Goal: Task Accomplishment & Management: Use online tool/utility

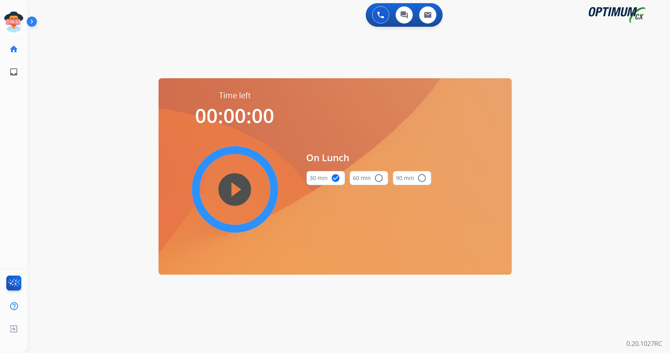
scroll to position [0, 2]
click at [15, 20] on icon at bounding box center [12, 22] width 26 height 26
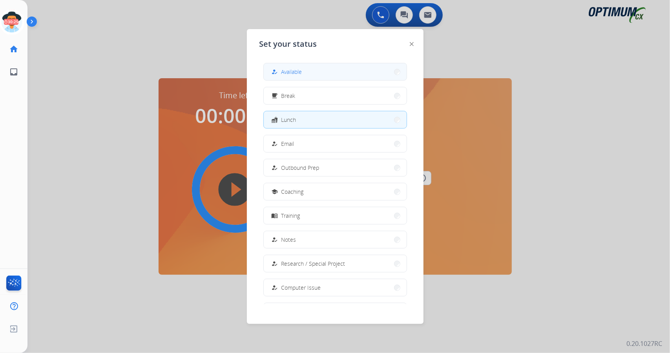
click at [302, 68] on span "Available" at bounding box center [292, 72] width 21 height 8
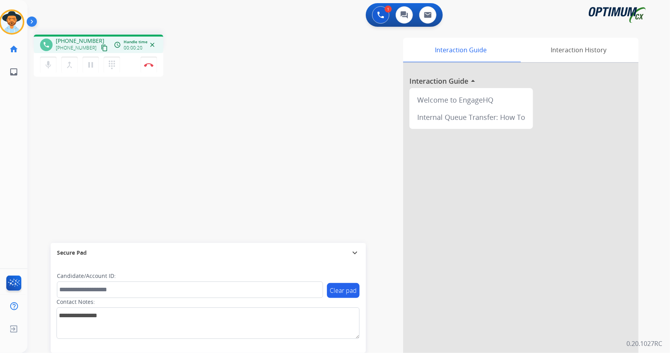
click at [137, 112] on div "phone [PHONE_NUMBER] [PHONE_NUMBER] content_copy access_time Call metrics Queue…" at bounding box center [339, 191] width 624 height 327
click at [139, 58] on div "mic Mute merge_type Bridge pause Hold dialpad Dialpad Disconnect" at bounding box center [99, 65] width 130 height 24
click at [155, 66] on button "Disconnect" at bounding box center [149, 65] width 16 height 16
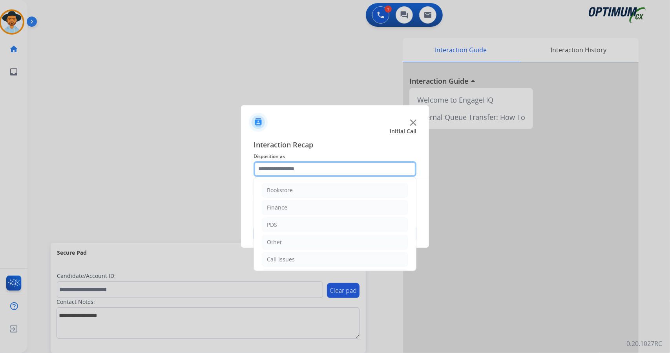
click at [305, 165] on input "text" at bounding box center [335, 169] width 163 height 16
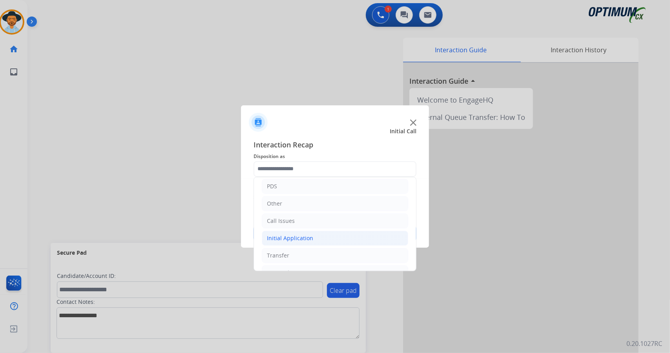
click at [300, 235] on div "Initial Application" at bounding box center [290, 238] width 46 height 8
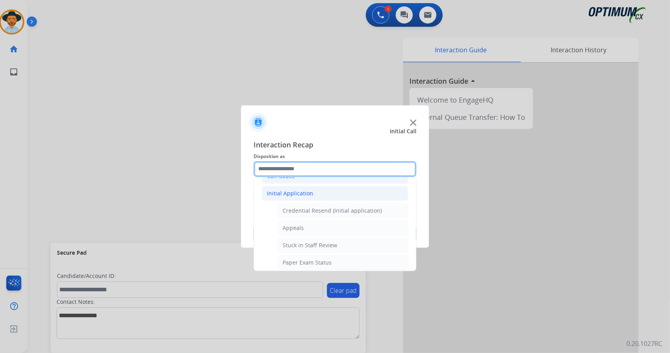
scroll to position [86, 0]
click at [299, 221] on div "Appeals" at bounding box center [293, 225] width 21 height 8
type input "*******"
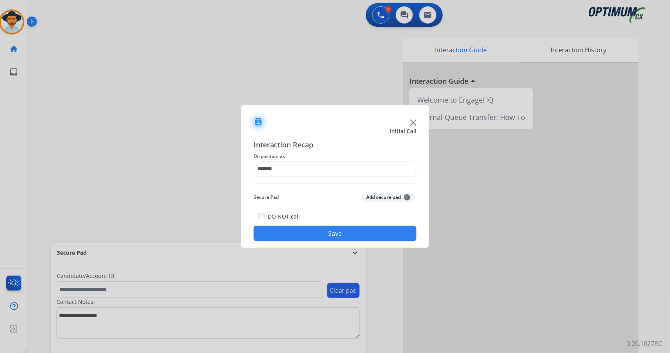
click at [303, 234] on button "Save" at bounding box center [335, 233] width 163 height 16
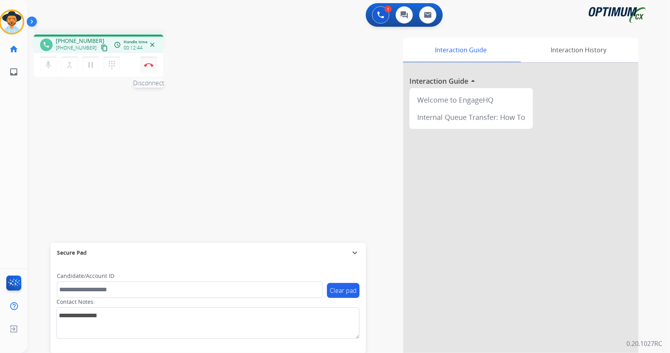
click at [149, 62] on button "Disconnect" at bounding box center [149, 65] width 16 height 16
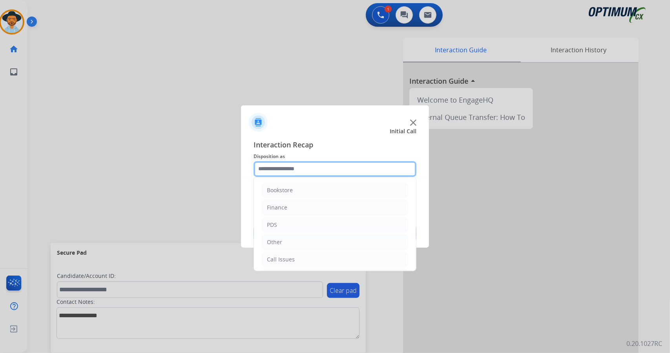
click at [324, 165] on input "text" at bounding box center [335, 169] width 163 height 16
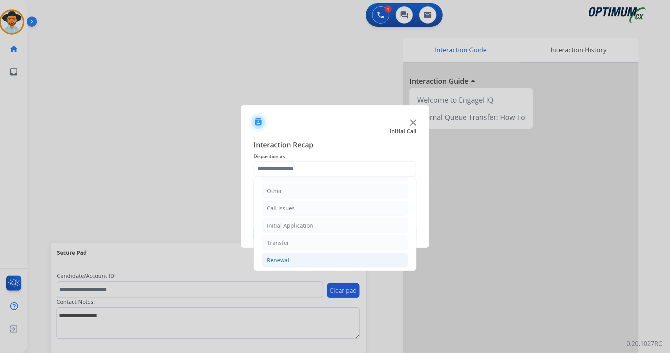
click at [283, 258] on div "Renewal" at bounding box center [278, 260] width 22 height 8
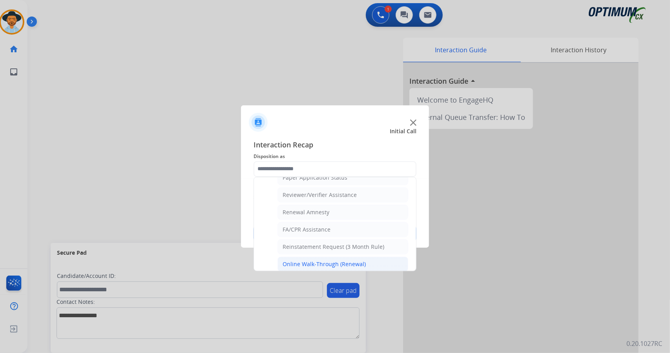
click at [287, 260] on div "Online Walk-Through (Renewal)" at bounding box center [324, 264] width 83 height 8
type input "**********"
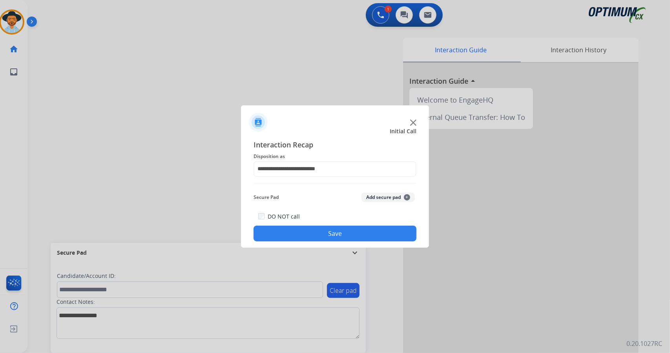
click at [280, 237] on button "Save" at bounding box center [335, 233] width 163 height 16
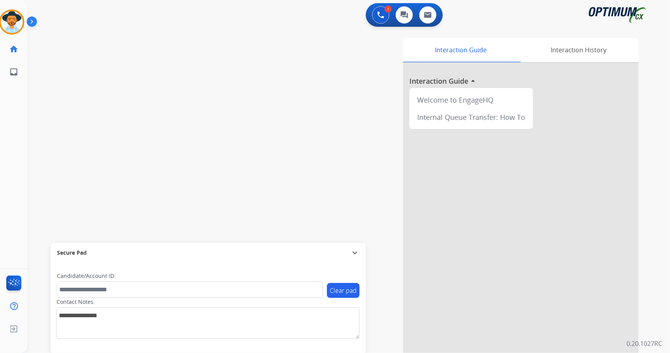
click at [48, 154] on div "swap_horiz Break voice bridge close_fullscreen Connect 3-Way Call merge_type Se…" at bounding box center [339, 191] width 624 height 327
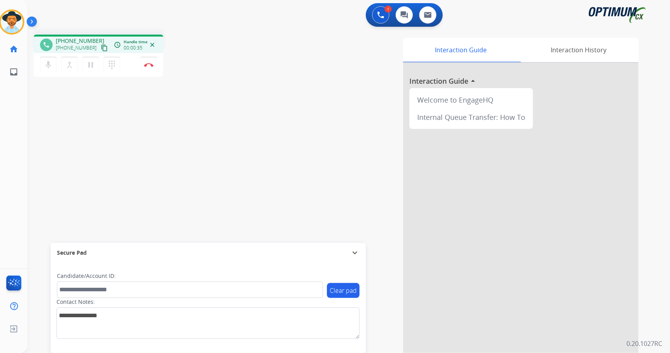
click at [68, 113] on div "phone [PHONE_NUMBER] [PHONE_NUMBER] content_copy access_time Call metrics Queue…" at bounding box center [339, 191] width 624 height 327
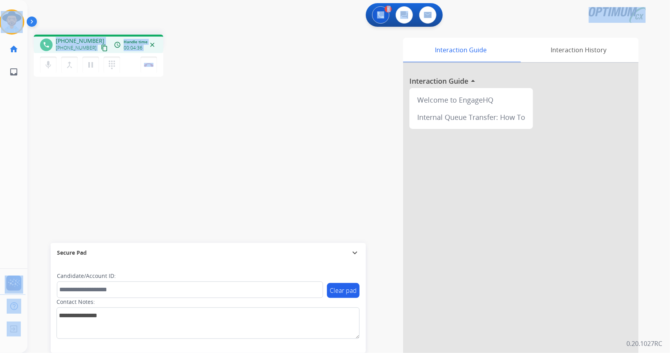
drag, startPoint x: 179, startPoint y: 64, endPoint x: 0, endPoint y: -6, distance: 192.3
click at [0, 0] on html "Outbound call Quit Outbound call Quit Schedule interaction + Add to my list Cus…" at bounding box center [335, 176] width 670 height 353
click at [54, 9] on div "1 Voice Interactions 0 Chat Interactions 0 Email Interactions" at bounding box center [344, 15] width 614 height 25
drag, startPoint x: 2, startPoint y: 3, endPoint x: 161, endPoint y: 138, distance: 208.6
click at [161, 138] on div "Outbound call Quit Outbound call Quit Schedule interaction + Add to my list Cus…" at bounding box center [335, 176] width 670 height 353
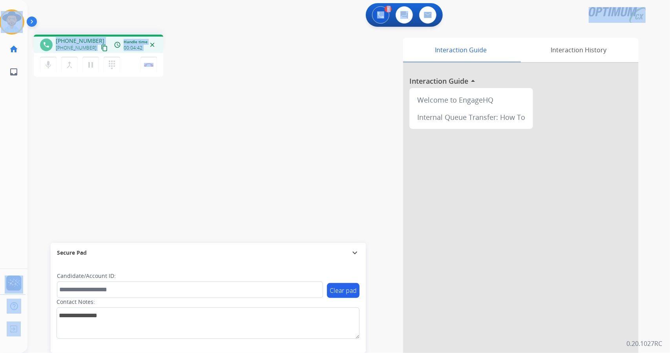
click at [195, 42] on div "phone [PHONE_NUMBER] [PHONE_NUMBER] content_copy access_time Call metrics Queue…" at bounding box center [140, 57] width 213 height 44
drag, startPoint x: 3, startPoint y: 4, endPoint x: 215, endPoint y: 122, distance: 242.9
click at [215, 122] on div "Outbound call Quit Outbound call Quit Schedule interaction + Add to my list Cus…" at bounding box center [335, 176] width 670 height 353
click at [215, 122] on div "phone [PHONE_NUMBER] [PHONE_NUMBER] content_copy access_time Call metrics Queue…" at bounding box center [339, 191] width 624 height 327
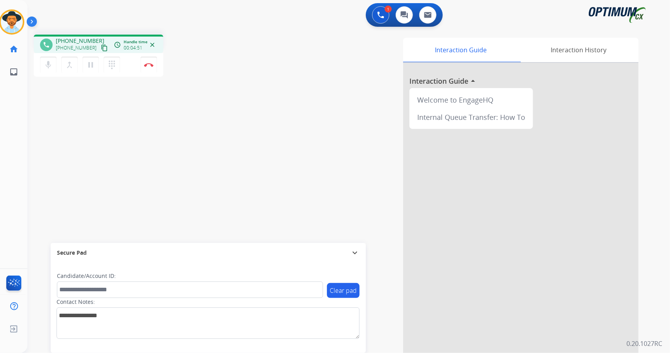
click at [57, 88] on div "phone [PHONE_NUMBER] [PHONE_NUMBER] content_copy access_time Call metrics Queue…" at bounding box center [339, 191] width 624 height 327
click at [148, 64] on img at bounding box center [148, 65] width 9 height 4
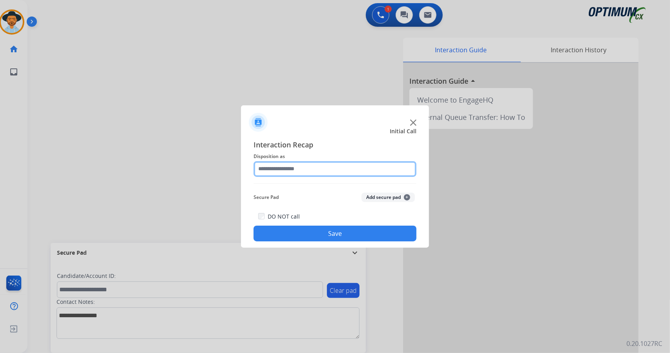
click at [283, 170] on input "text" at bounding box center [335, 169] width 163 height 16
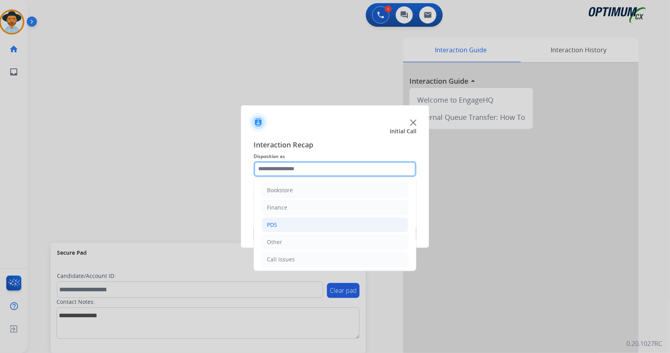
scroll to position [51, 0]
click at [320, 221] on li "Initial Application" at bounding box center [335, 225] width 146 height 15
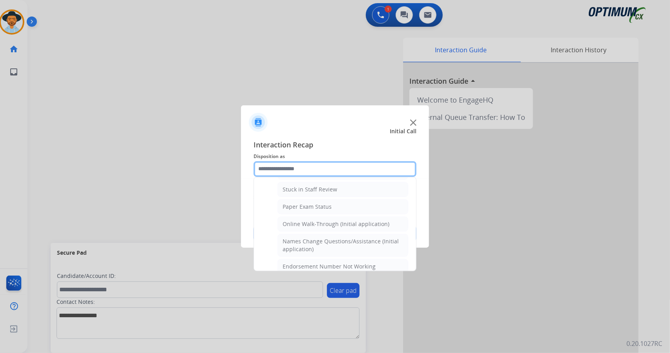
scroll to position [146, 0]
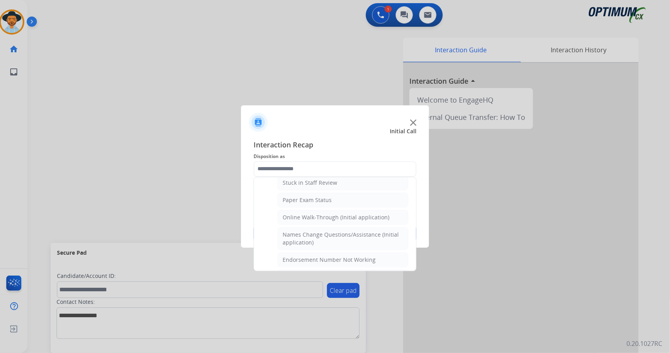
click at [320, 221] on li "Online Walk-Through (Initial application)" at bounding box center [343, 217] width 131 height 15
type input "**********"
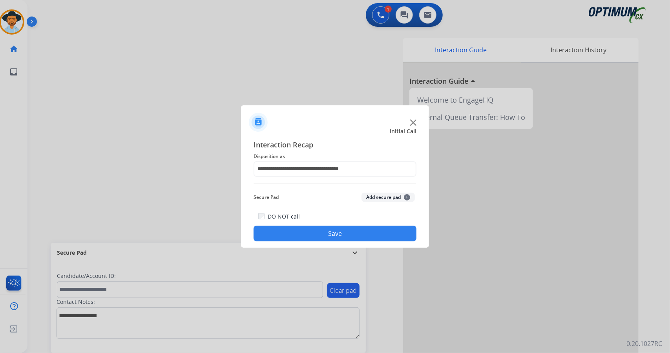
click at [328, 237] on button "Save" at bounding box center [335, 233] width 163 height 16
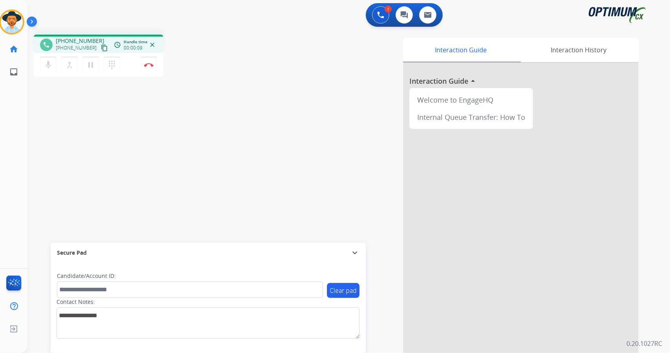
click at [42, 147] on div "phone [PHONE_NUMBER] [PHONE_NUMBER] content_copy access_time Call metrics Queue…" at bounding box center [339, 191] width 624 height 327
click at [87, 69] on button "pause Hold" at bounding box center [90, 65] width 16 height 16
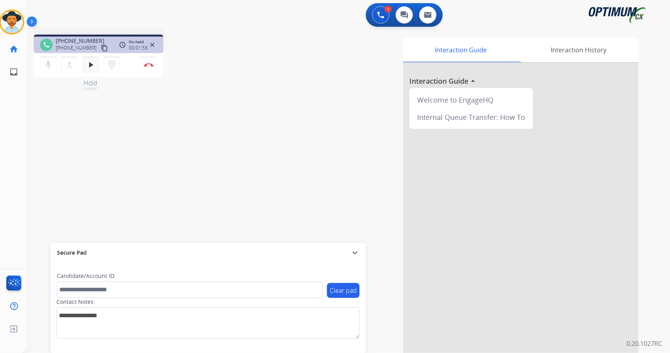
click at [91, 58] on button "play_arrow Hold" at bounding box center [90, 65] width 16 height 16
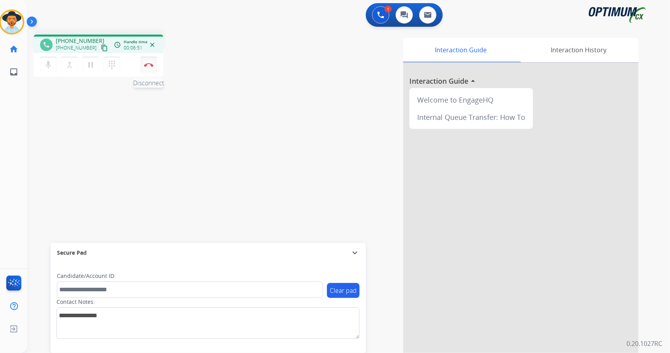
click at [146, 67] on button "Disconnect" at bounding box center [149, 65] width 16 height 16
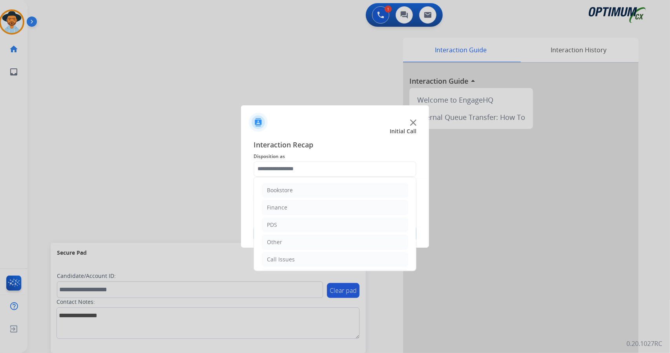
click at [335, 166] on input "text" at bounding box center [335, 169] width 163 height 16
click at [338, 223] on li "Initial Application" at bounding box center [335, 225] width 146 height 15
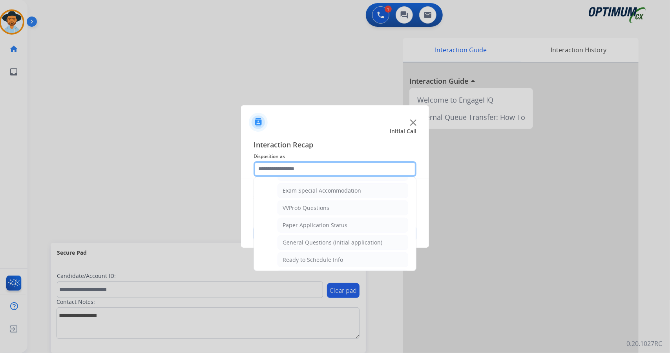
scroll to position [408, 0]
click at [340, 236] on div "General Questions (Initial application)" at bounding box center [333, 240] width 100 height 8
type input "**********"
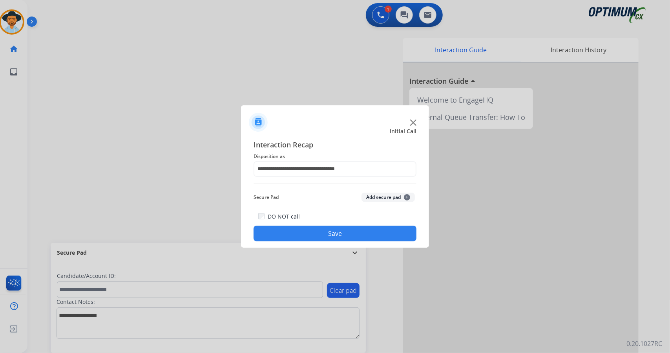
click at [339, 232] on button "Save" at bounding box center [335, 233] width 163 height 16
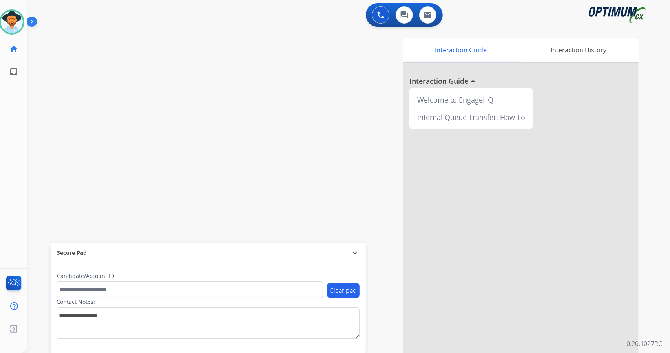
click at [275, 126] on div "Interaction Guide Interaction History Interaction Guide arrow_drop_up Welcome t…" at bounding box center [444, 197] width 389 height 318
click at [9, 31] on img at bounding box center [12, 22] width 22 height 22
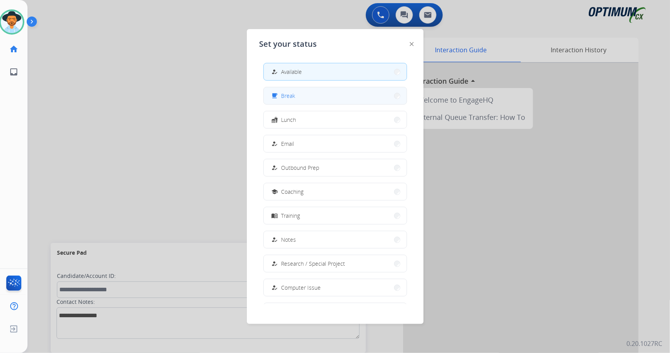
click at [304, 99] on button "free_breakfast Break" at bounding box center [335, 95] width 143 height 17
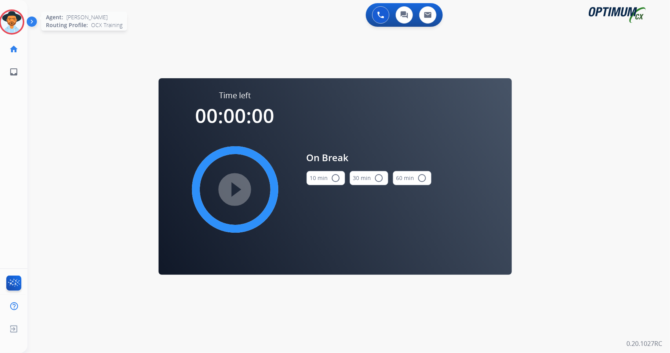
click at [5, 24] on img at bounding box center [12, 22] width 22 height 22
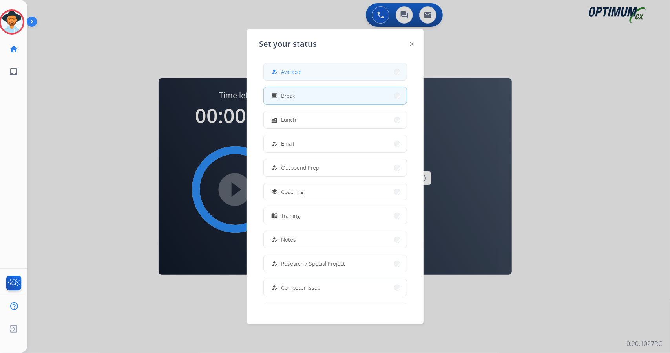
click at [276, 71] on mat-icon "how_to_reg" at bounding box center [274, 71] width 7 height 7
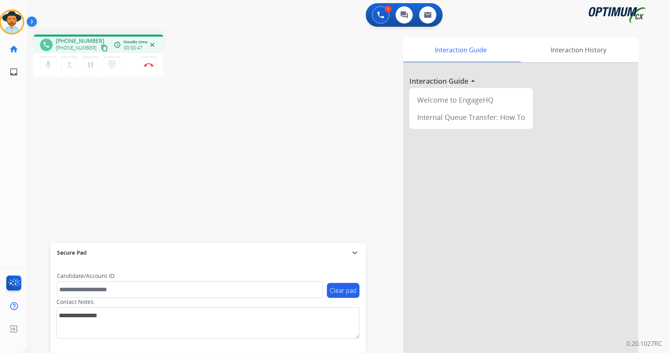
click at [77, 117] on div "phone [PHONE_NUMBER] [PHONE_NUMBER] content_copy access_time Call metrics Queue…" at bounding box center [339, 191] width 624 height 327
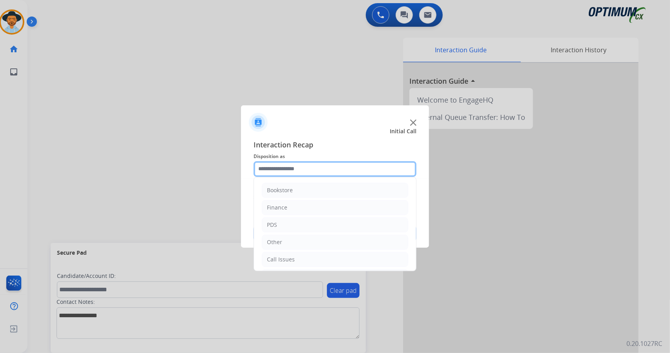
click at [267, 169] on input "text" at bounding box center [335, 169] width 163 height 16
click at [345, 254] on li "Call Issues" at bounding box center [335, 259] width 146 height 15
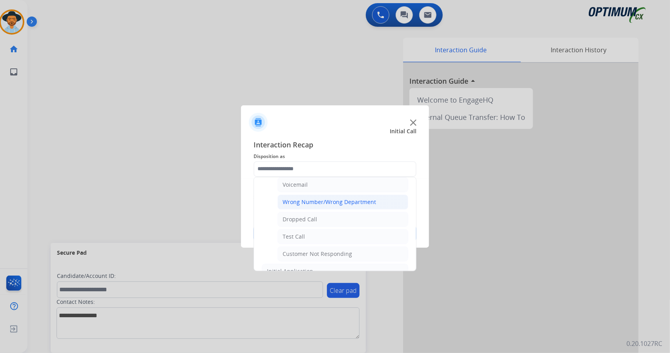
click at [365, 200] on div "Wrong Number/Wrong Department" at bounding box center [329, 202] width 93 height 8
type input "**********"
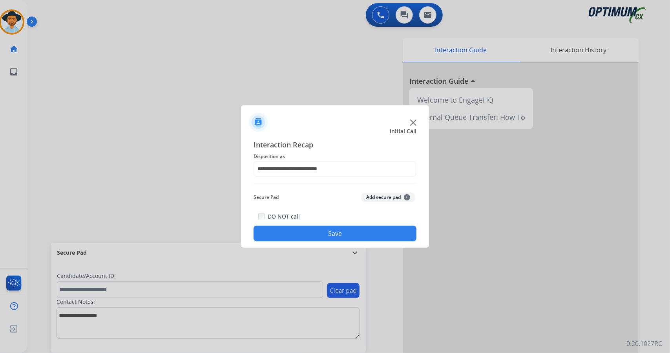
click at [357, 232] on button "Save" at bounding box center [335, 233] width 163 height 16
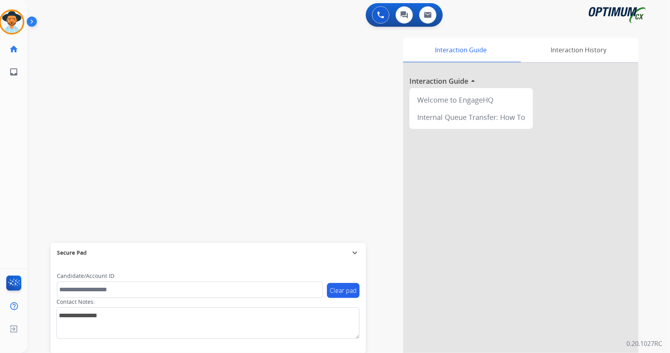
click at [44, 170] on div "swap_horiz Break voice bridge close_fullscreen Connect 3-Way Call merge_type Se…" at bounding box center [339, 191] width 624 height 327
click at [55, 153] on div "swap_horiz Break voice bridge close_fullscreen Connect 3-Way Call merge_type Se…" at bounding box center [339, 191] width 624 height 327
click at [104, 123] on div "swap_horiz Break voice bridge close_fullscreen Connect 3-Way Call merge_type Se…" at bounding box center [339, 191] width 624 height 327
click at [12, 26] on img at bounding box center [12, 22] width 22 height 22
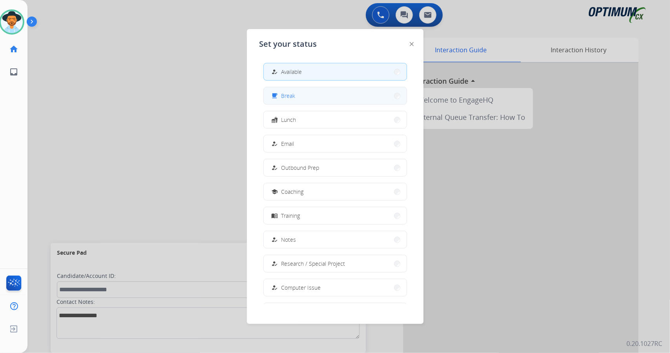
click at [336, 93] on button "free_breakfast Break" at bounding box center [335, 95] width 143 height 17
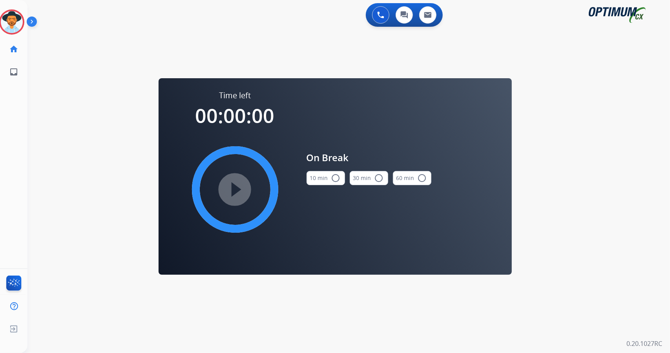
click at [35, 183] on div "0 Voice Interactions 0 Chat Interactions 0 Email Interactions swap_horiz Break …" at bounding box center [348, 176] width 643 height 353
click at [11, 15] on img at bounding box center [12, 22] width 22 height 22
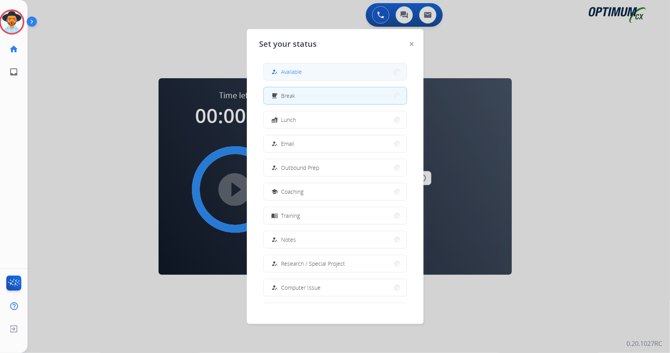
click at [329, 73] on button "how_to_reg Available" at bounding box center [335, 71] width 143 height 17
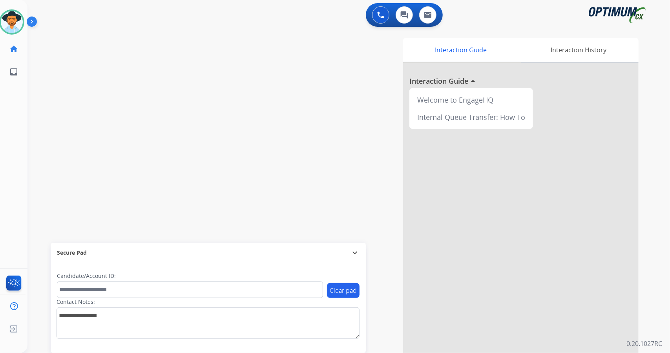
click at [329, 73] on div "Interaction Guide Interaction History Interaction Guide arrow_drop_up Welcome t…" at bounding box center [444, 197] width 389 height 318
click at [15, 25] on img at bounding box center [12, 22] width 22 height 22
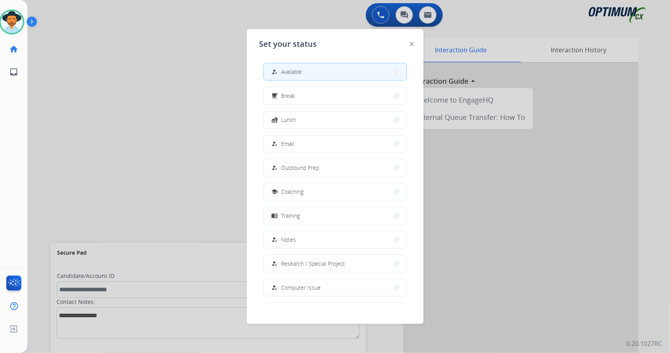
click at [119, 152] on div at bounding box center [335, 176] width 670 height 353
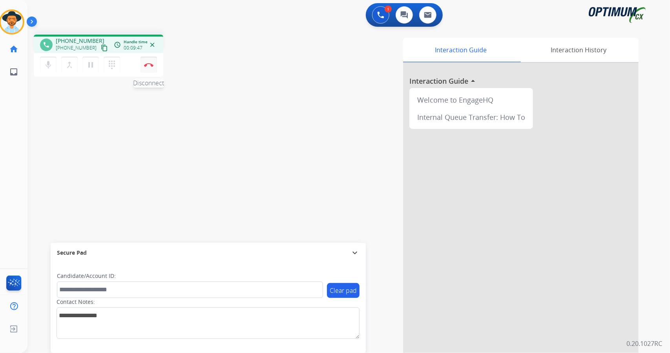
click at [150, 70] on button "Disconnect" at bounding box center [149, 65] width 16 height 16
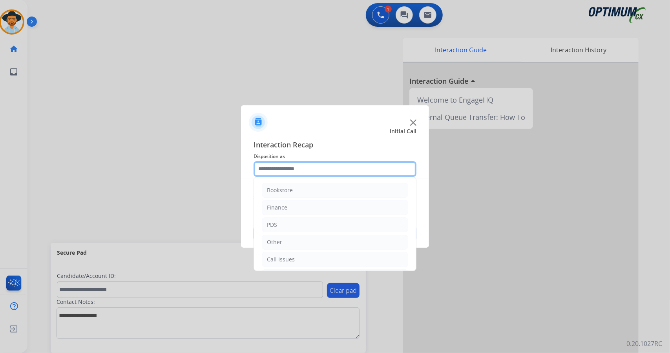
click at [307, 170] on input "text" at bounding box center [335, 169] width 163 height 16
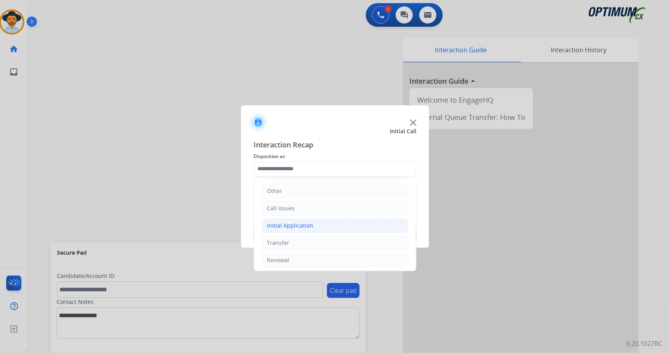
click at [315, 225] on li "Initial Application" at bounding box center [335, 225] width 146 height 15
click at [305, 235] on li "Credential Resend (Initial application)" at bounding box center [343, 242] width 131 height 15
type input "**********"
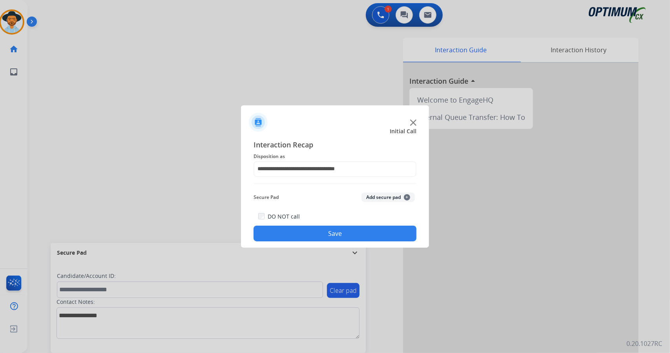
click at [296, 227] on button "Save" at bounding box center [335, 233] width 163 height 16
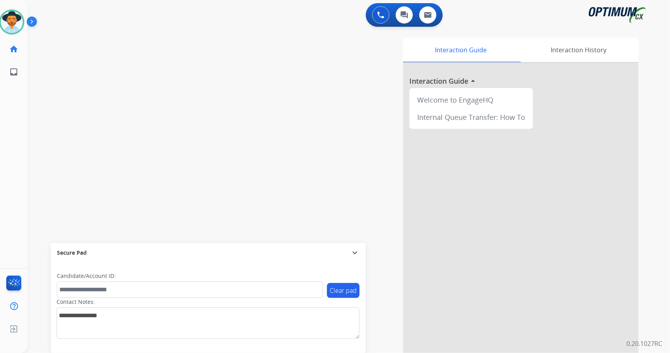
click at [59, 222] on div "swap_horiz Break voice bridge close_fullscreen Connect 3-Way Call merge_type Se…" at bounding box center [339, 191] width 624 height 327
click at [47, 141] on div "swap_horiz Break voice bridge close_fullscreen Connect 3-Way Call merge_type Se…" at bounding box center [339, 191] width 624 height 327
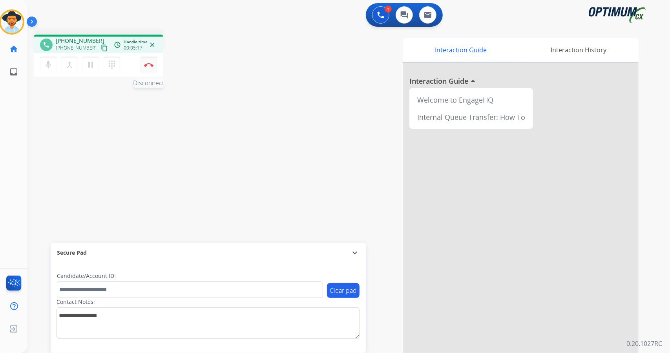
click at [148, 68] on button "Disconnect" at bounding box center [149, 65] width 16 height 16
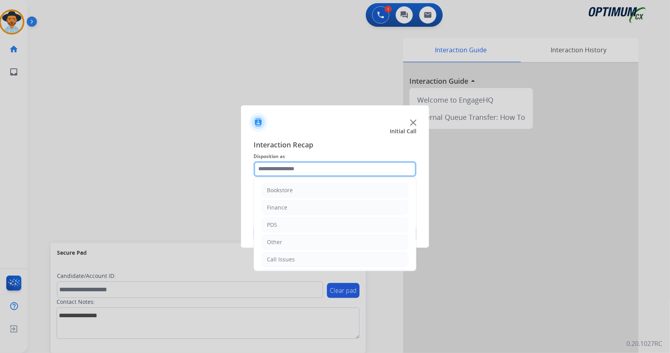
click at [310, 172] on input "text" at bounding box center [335, 169] width 163 height 16
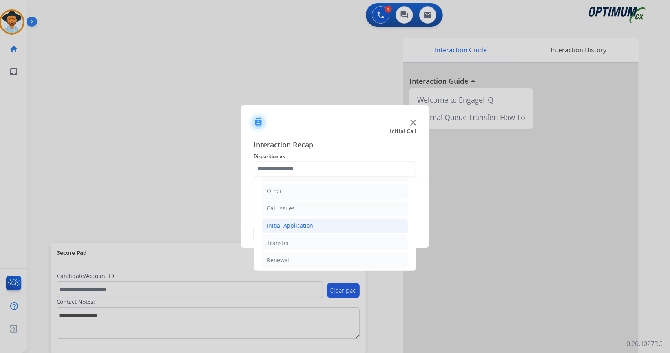
click at [301, 222] on div "Initial Application" at bounding box center [290, 225] width 46 height 8
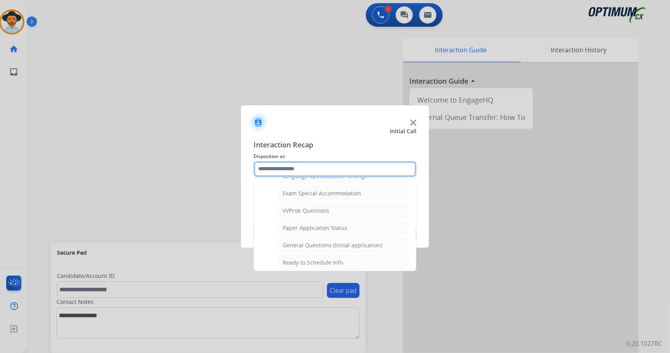
scroll to position [399, 0]
click at [316, 244] on div "General Questions (Initial application)" at bounding box center [333, 248] width 100 height 8
type input "**********"
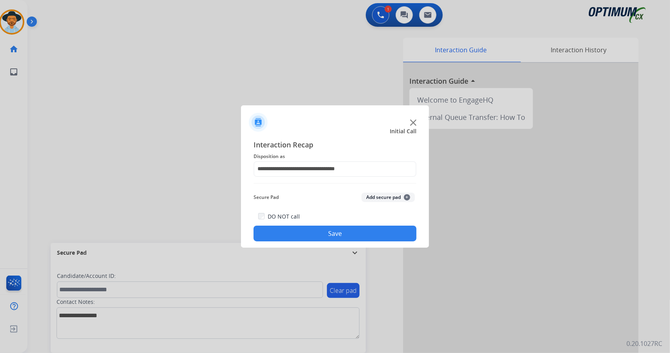
click at [316, 239] on button "Save" at bounding box center [335, 233] width 163 height 16
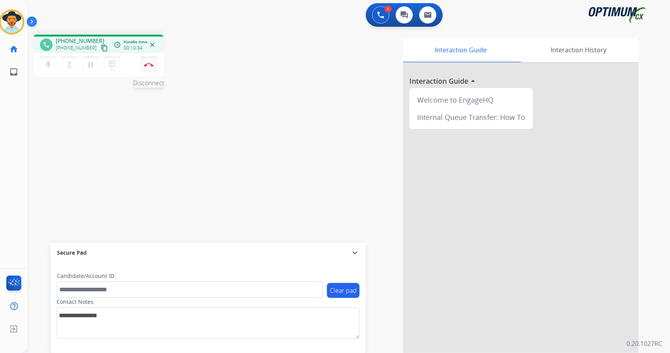
click at [149, 65] on img at bounding box center [148, 65] width 9 height 4
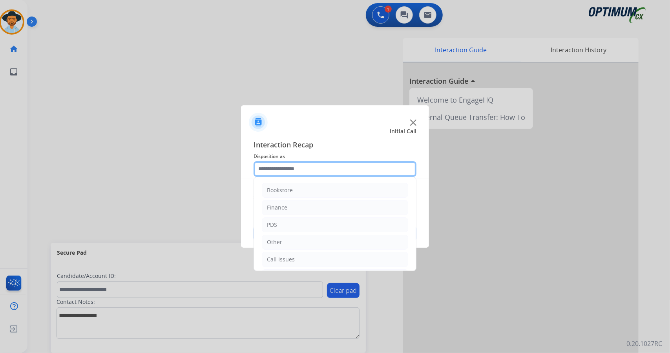
click at [338, 168] on input "text" at bounding box center [335, 169] width 163 height 16
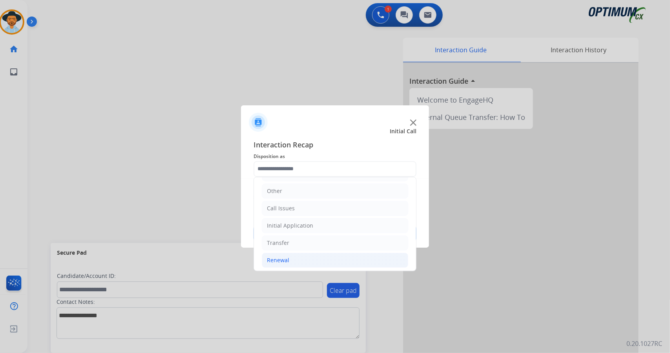
click at [316, 256] on li "Renewal" at bounding box center [335, 259] width 146 height 15
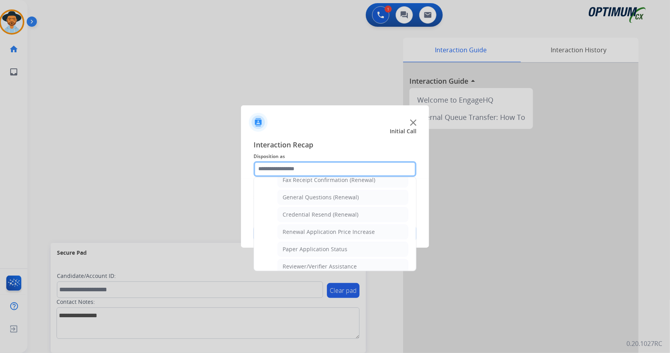
scroll to position [297, 0]
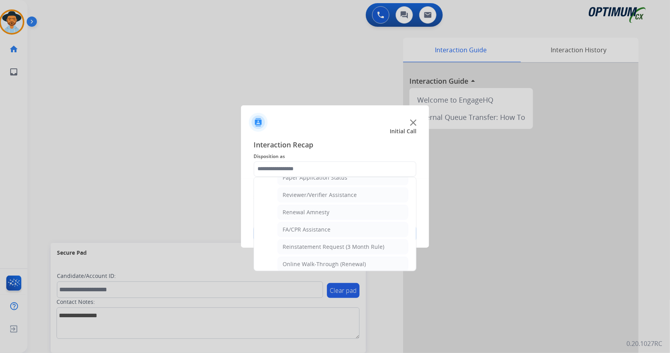
click at [316, 260] on div "Online Walk-Through (Renewal)" at bounding box center [324, 264] width 83 height 8
type input "**********"
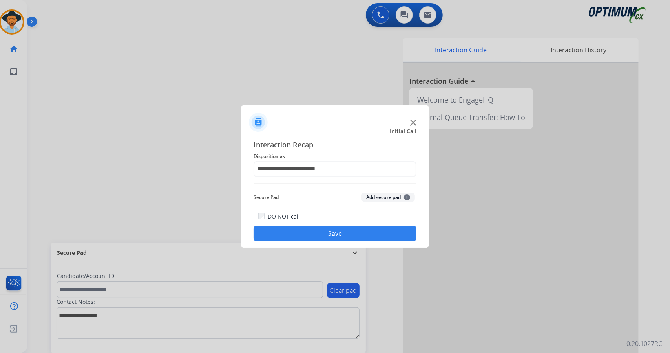
click at [308, 229] on button "Save" at bounding box center [335, 233] width 163 height 16
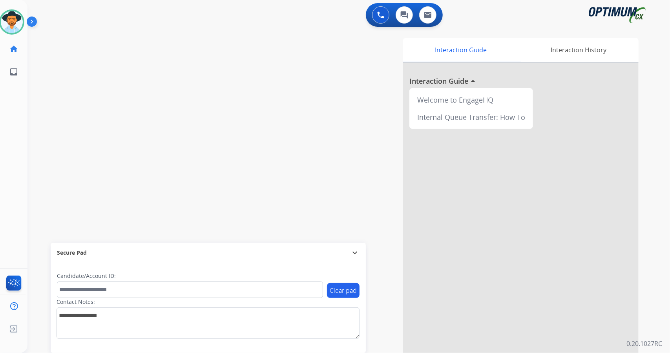
click at [43, 188] on div "swap_horiz Break voice bridge close_fullscreen Connect 3-Way Call merge_type Se…" at bounding box center [339, 191] width 624 height 327
click at [10, 31] on img at bounding box center [12, 22] width 22 height 22
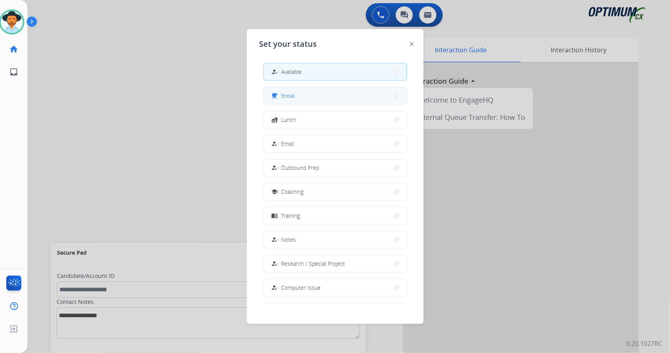
scroll to position [74, 0]
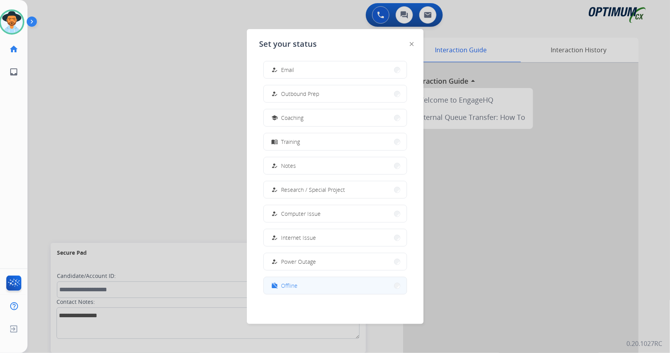
click at [282, 292] on button "work_off Offline" at bounding box center [335, 285] width 143 height 17
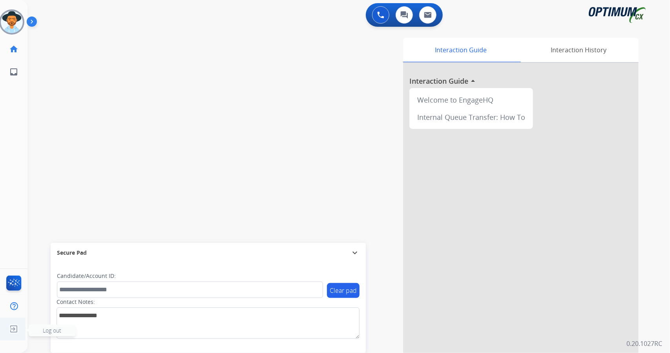
click at [12, 329] on img at bounding box center [14, 328] width 14 height 15
